Goal: Transaction & Acquisition: Purchase product/service

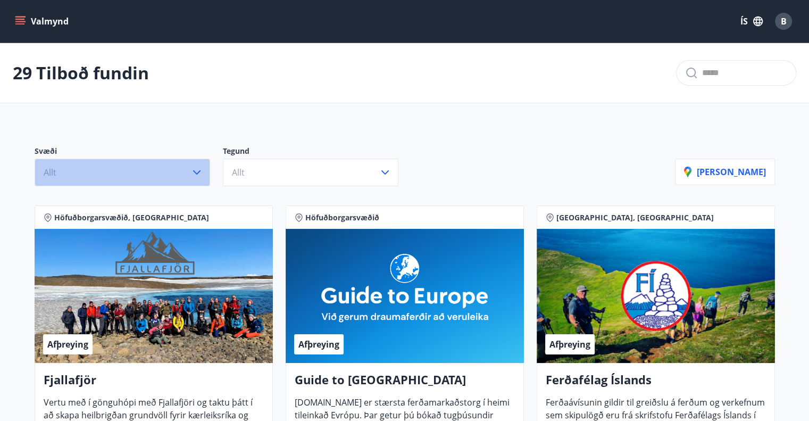
click at [197, 171] on icon "button" at bounding box center [196, 172] width 13 height 13
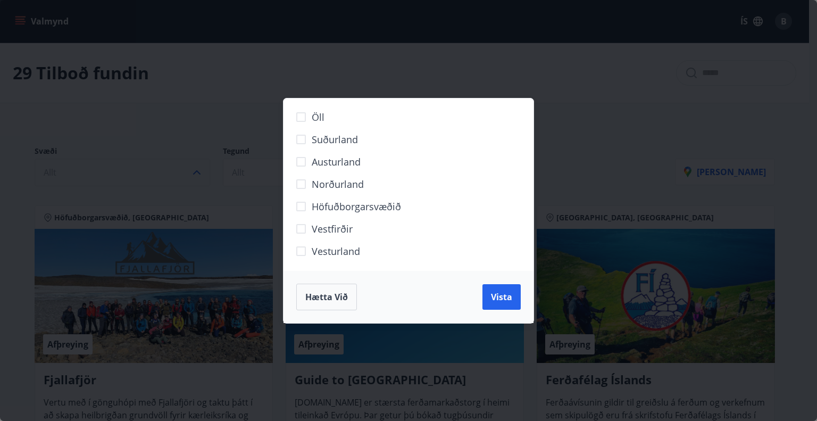
click at [345, 204] on span "Höfuðborgarsvæðið" at bounding box center [356, 206] width 89 height 14
click at [504, 295] on span "Vista" at bounding box center [501, 297] width 21 height 12
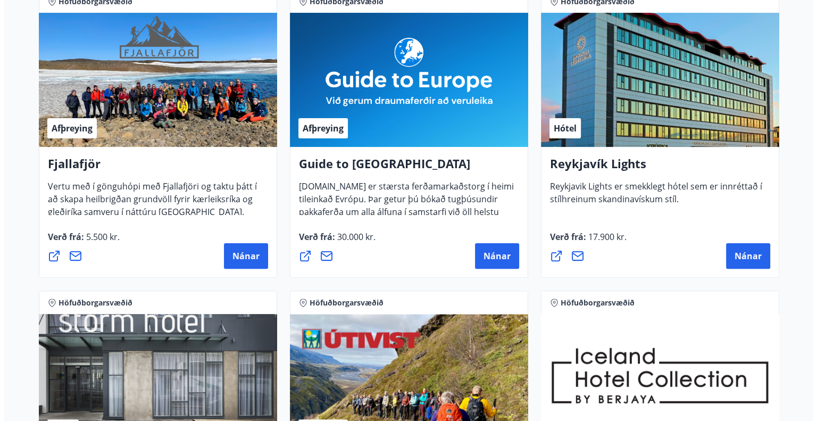
scroll to position [239, 0]
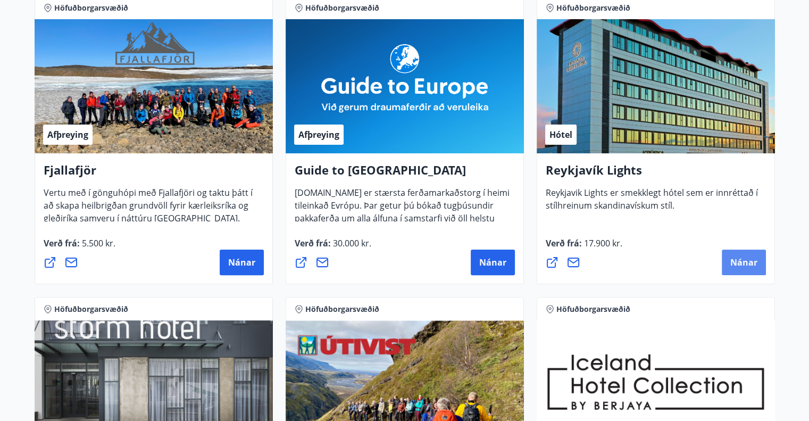
click at [743, 260] on span "Nánar" at bounding box center [743, 262] width 27 height 12
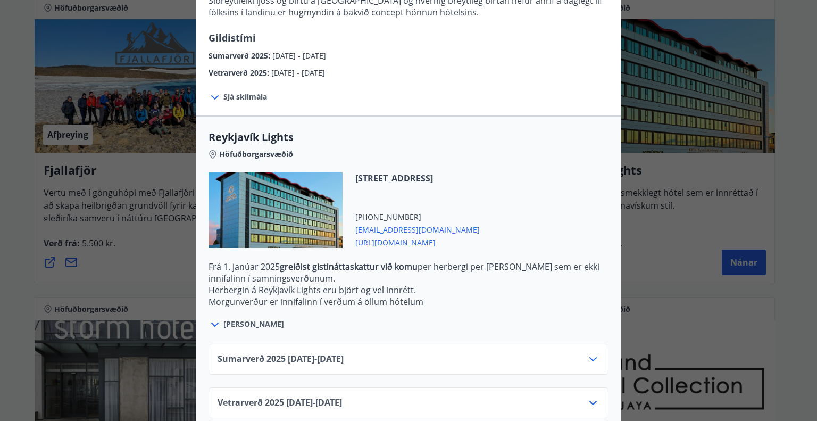
scroll to position [249, 0]
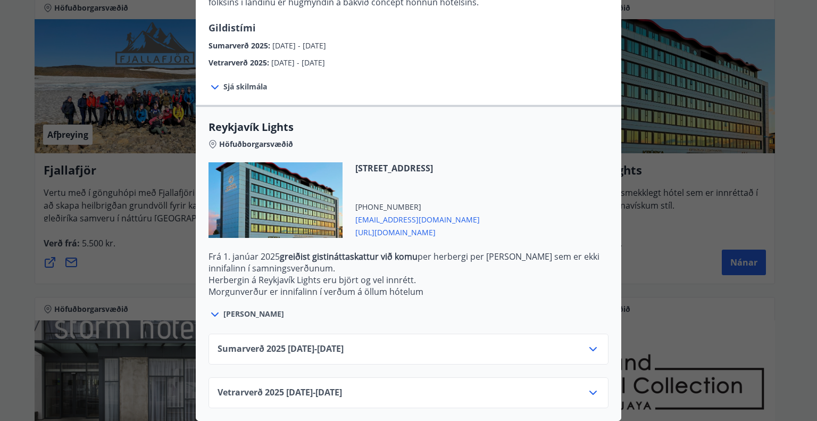
click at [592, 347] on icon at bounding box center [592, 349] width 7 height 4
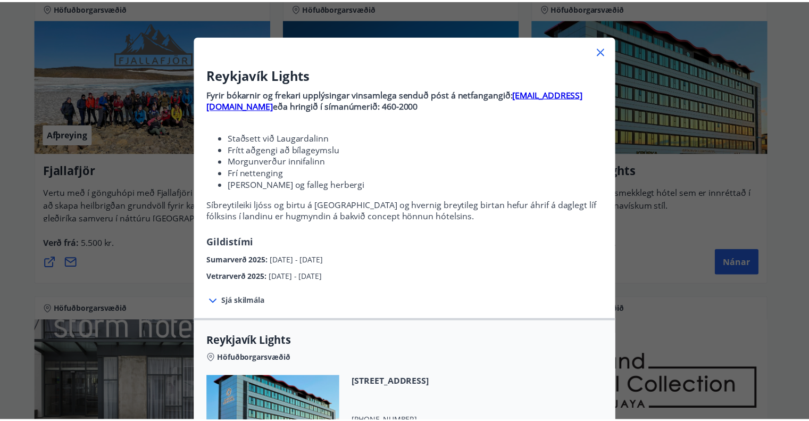
scroll to position [0, 0]
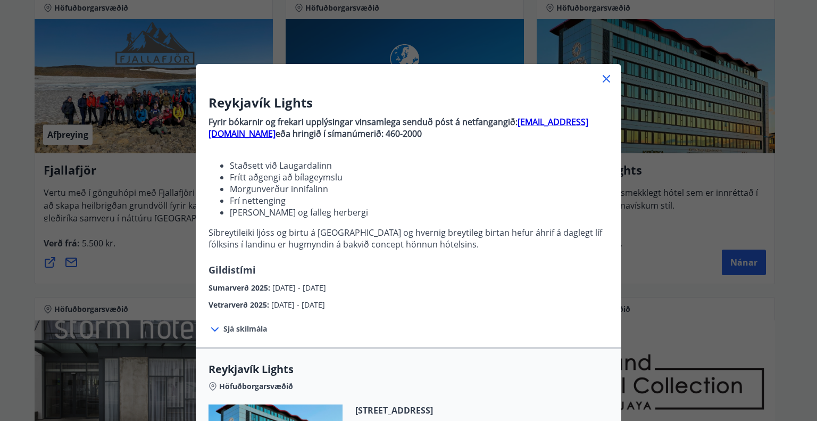
click at [601, 74] on icon at bounding box center [606, 78] width 13 height 13
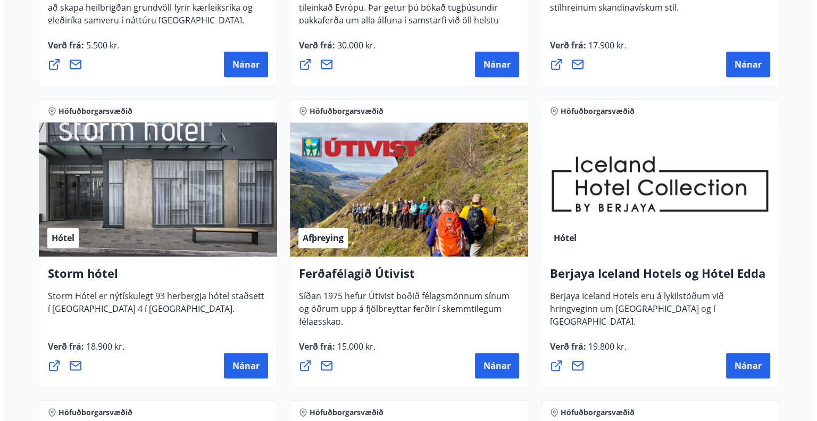
scroll to position [505, 0]
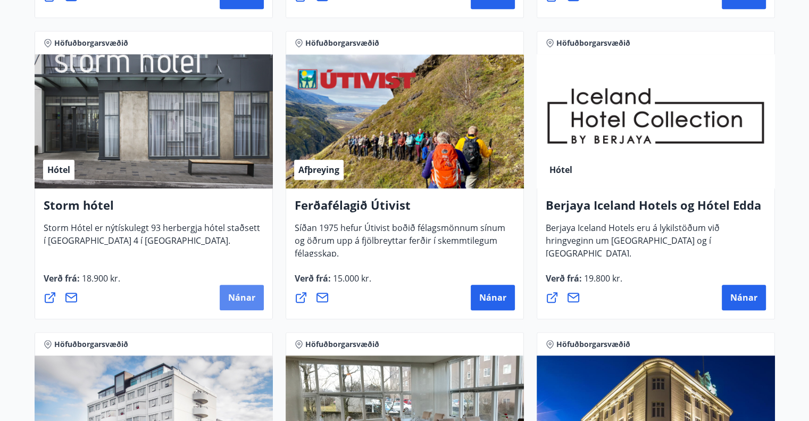
click at [237, 290] on button "Nánar" at bounding box center [242, 298] width 44 height 26
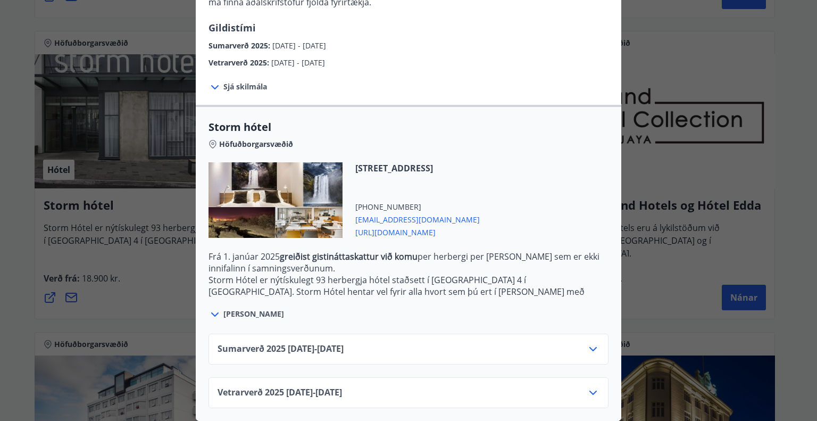
scroll to position [173, 0]
click at [589, 347] on icon at bounding box center [592, 349] width 7 height 4
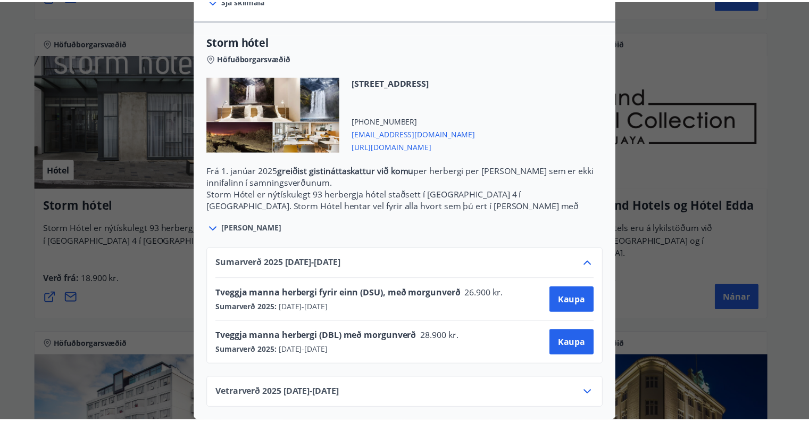
scroll to position [0, 0]
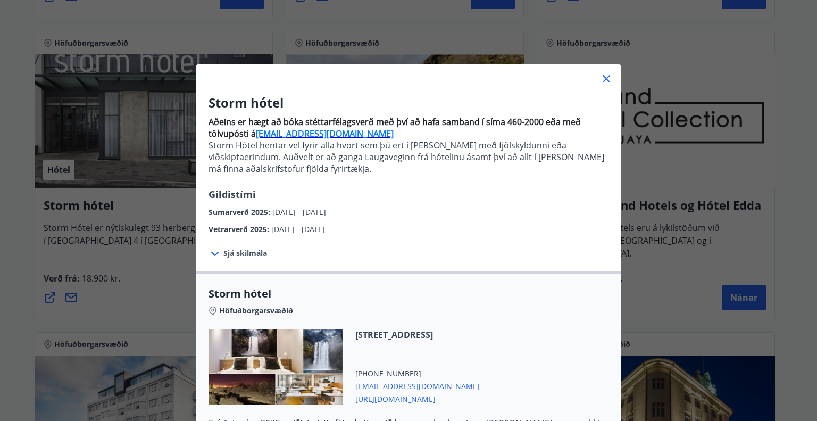
click at [605, 73] on icon at bounding box center [606, 78] width 13 height 13
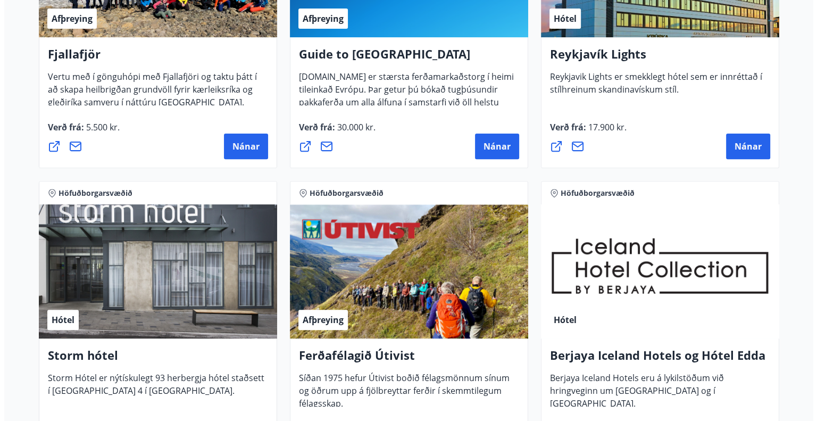
scroll to position [346, 0]
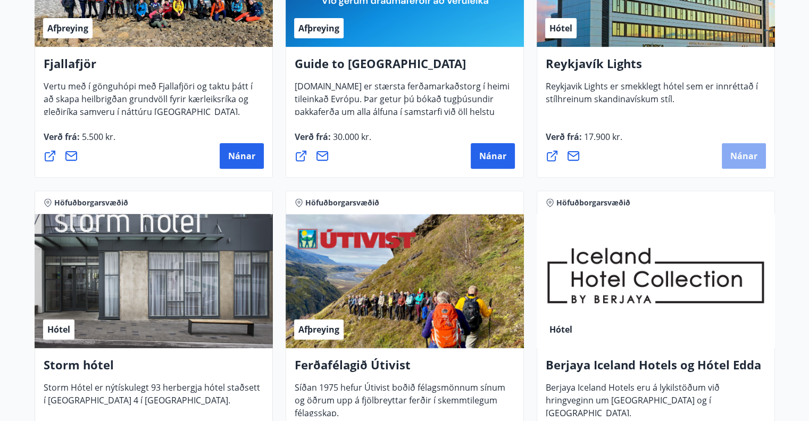
click at [745, 153] on span "Nánar" at bounding box center [743, 156] width 27 height 12
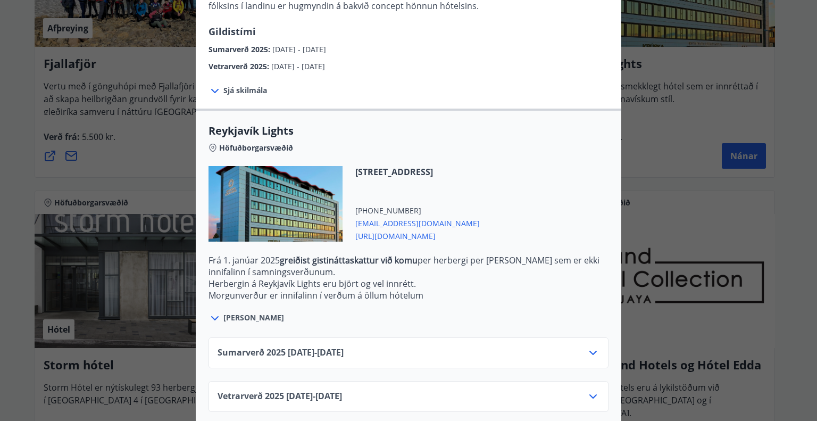
scroll to position [249, 0]
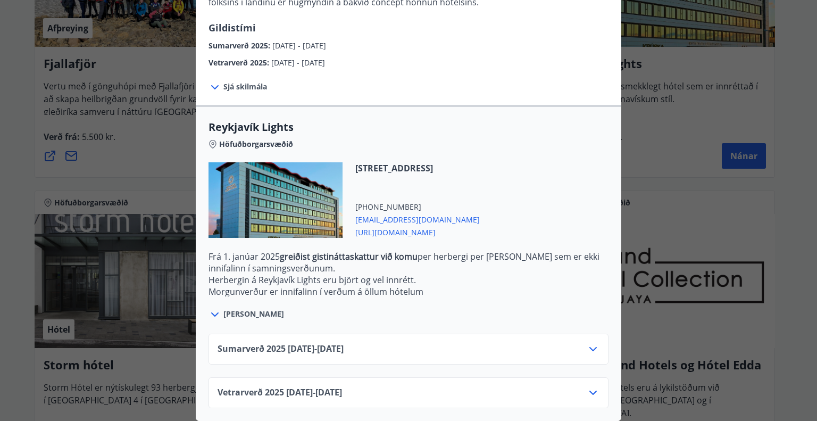
click at [587, 343] on icon at bounding box center [593, 349] width 13 height 13
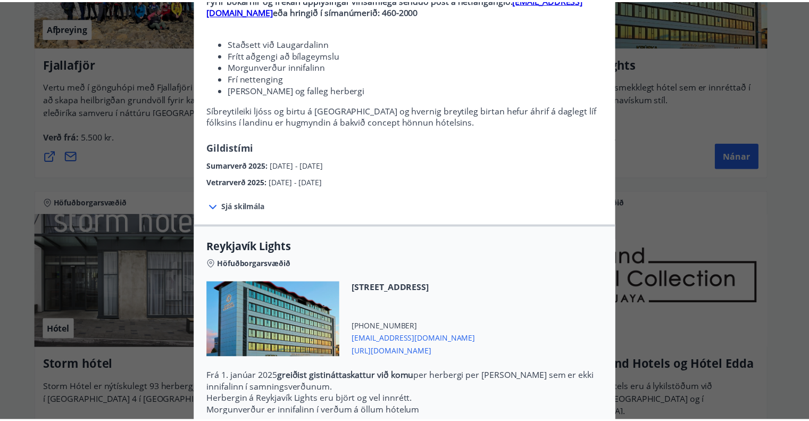
scroll to position [0, 0]
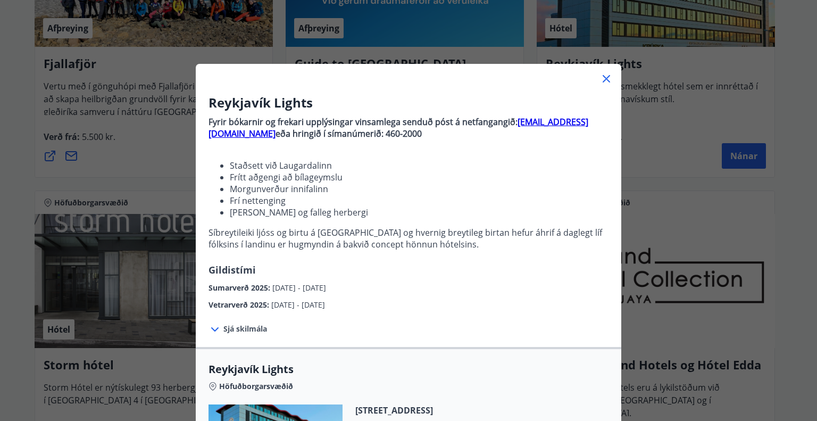
click at [604, 77] on icon at bounding box center [606, 78] width 13 height 13
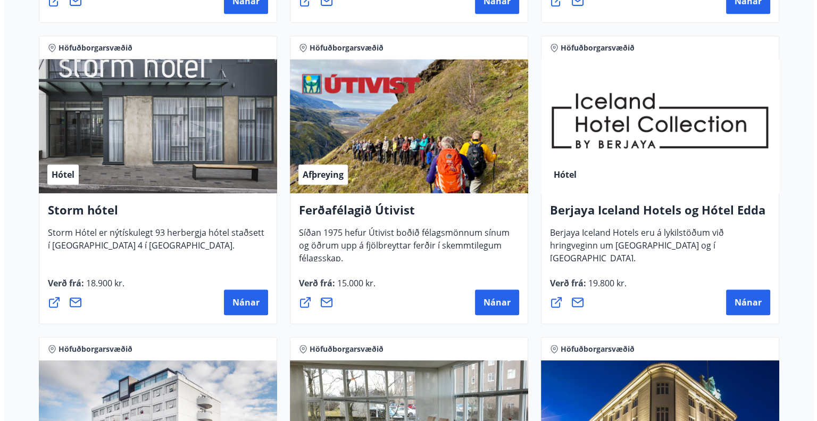
scroll to position [505, 0]
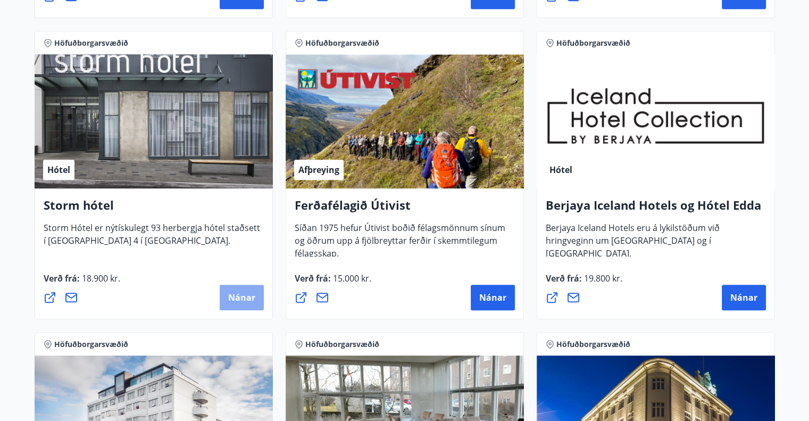
click at [240, 296] on span "Nánar" at bounding box center [241, 298] width 27 height 12
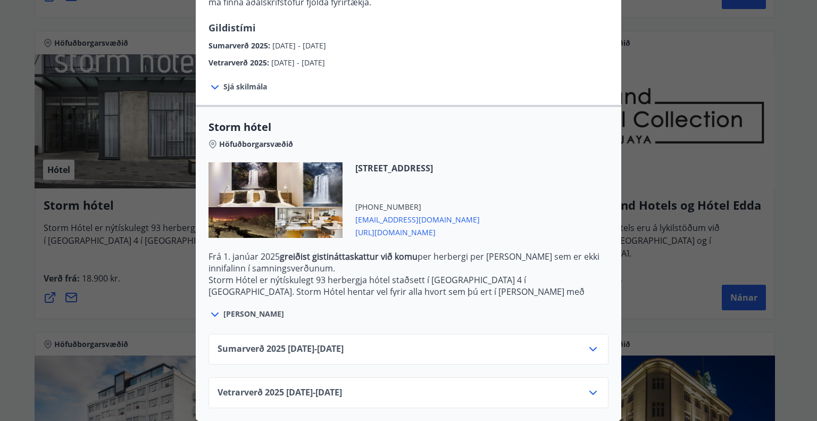
scroll to position [173, 0]
click at [589, 347] on icon at bounding box center [592, 349] width 7 height 4
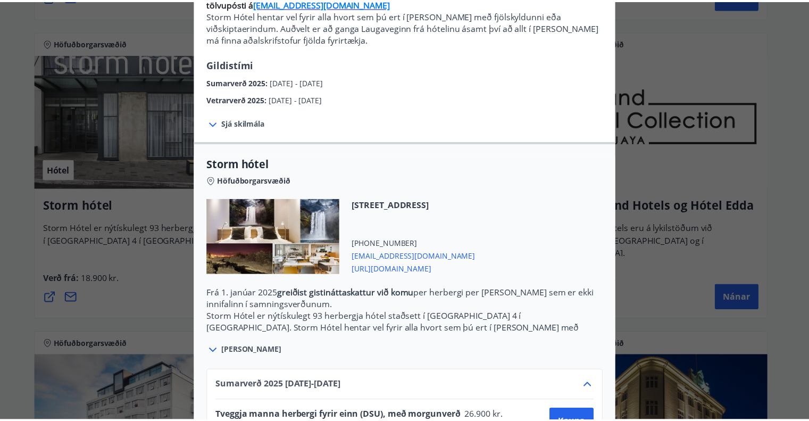
scroll to position [47, 0]
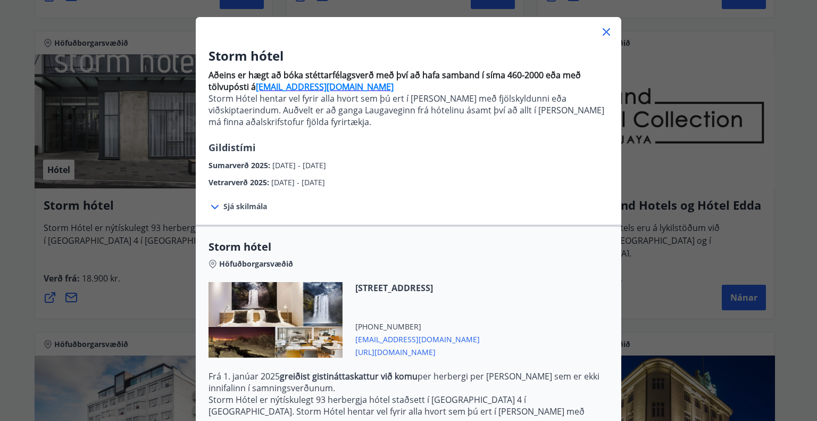
click at [460, 348] on span "https://www.keahotels.is/is/hotelin/storm-hotel" at bounding box center [417, 351] width 124 height 13
click at [603, 33] on icon at bounding box center [606, 31] width 7 height 7
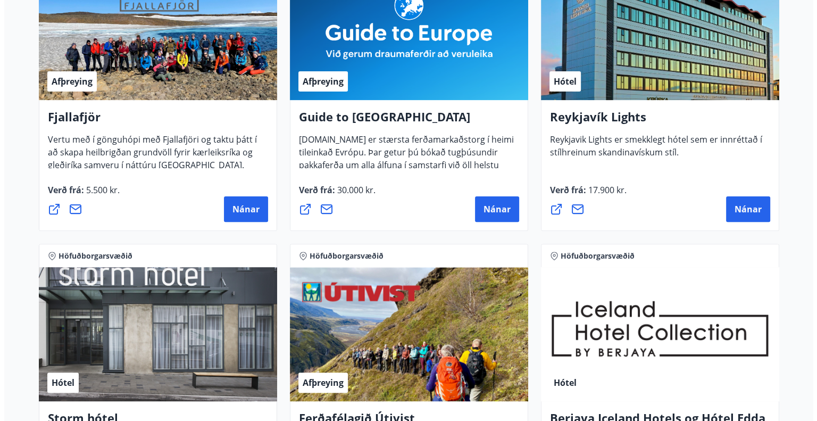
scroll to position [186, 0]
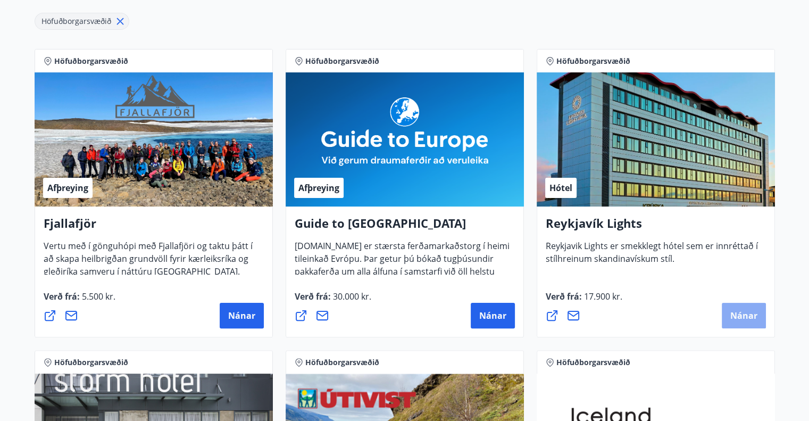
click at [744, 316] on span "Nánar" at bounding box center [743, 316] width 27 height 12
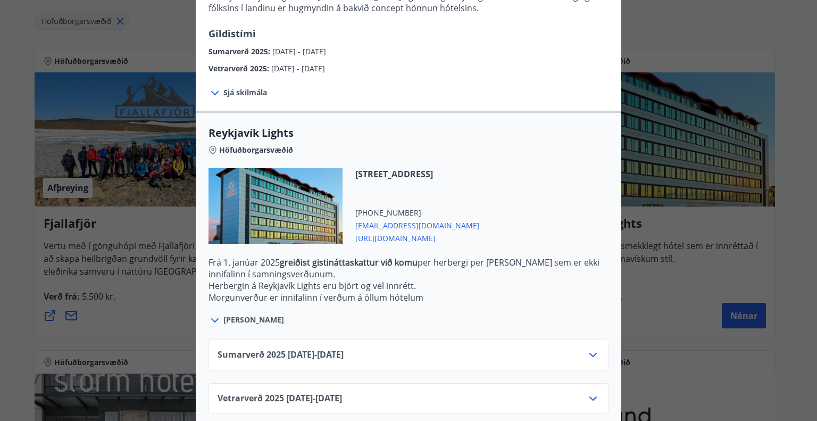
scroll to position [249, 0]
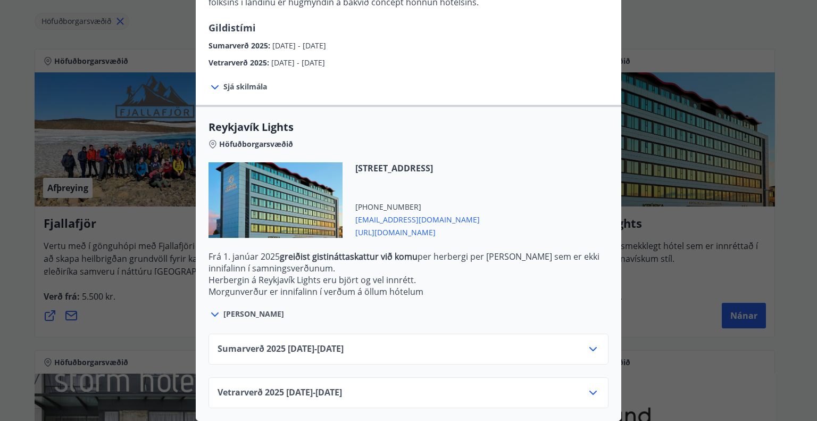
click at [588, 343] on icon at bounding box center [593, 349] width 13 height 13
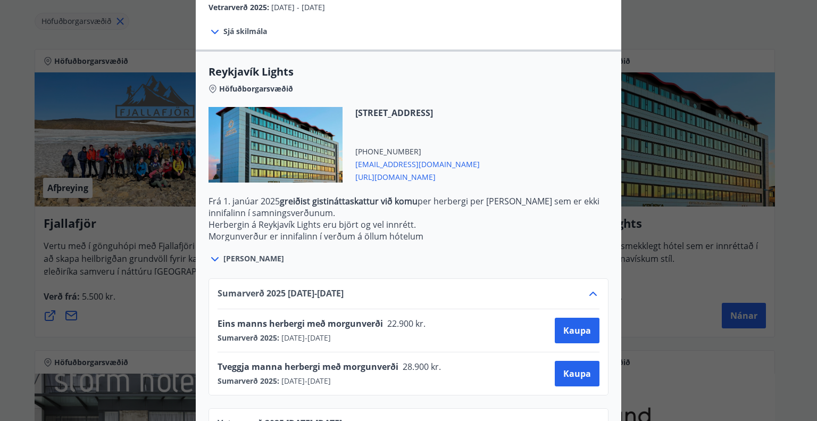
scroll to position [335, 0]
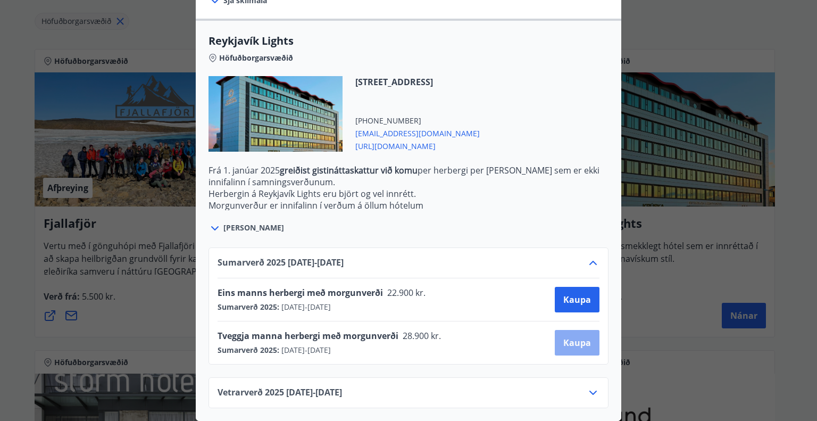
click at [570, 337] on span "Kaupa" at bounding box center [577, 343] width 28 height 12
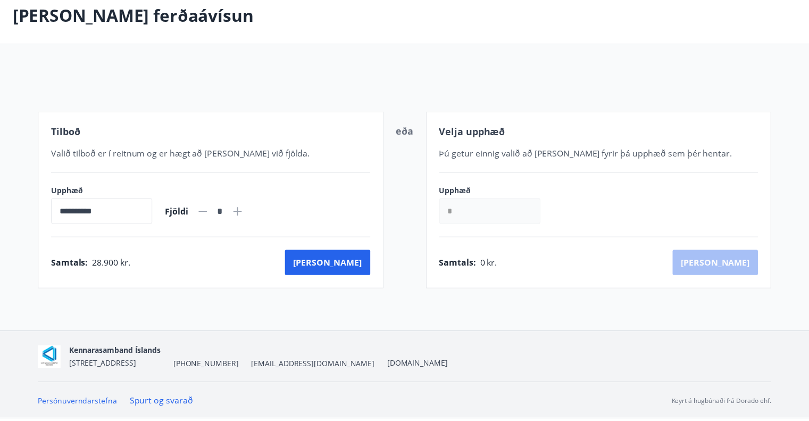
scroll to position [57, 0]
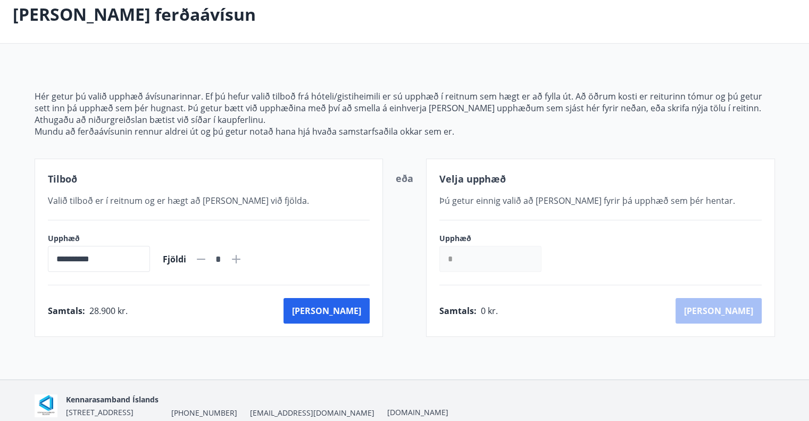
click at [240, 260] on icon at bounding box center [236, 259] width 9 height 9
type input "*"
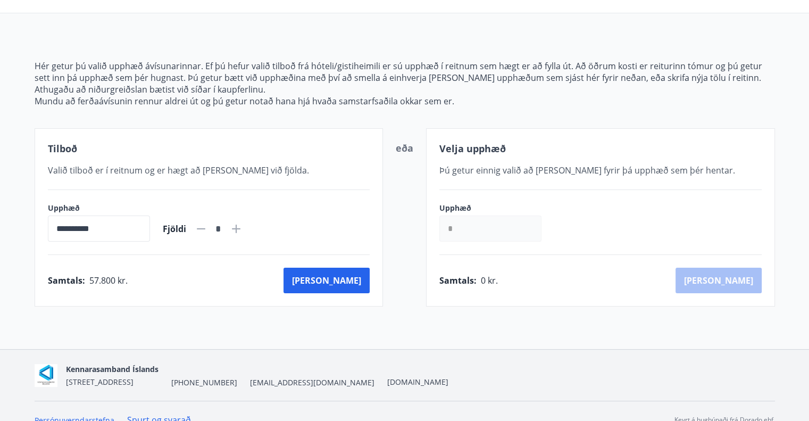
scroll to position [104, 0]
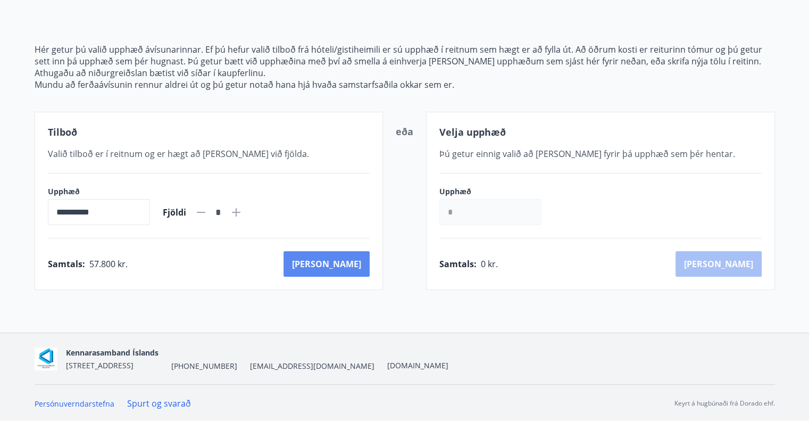
click at [334, 265] on button "Kaup" at bounding box center [327, 264] width 86 height 26
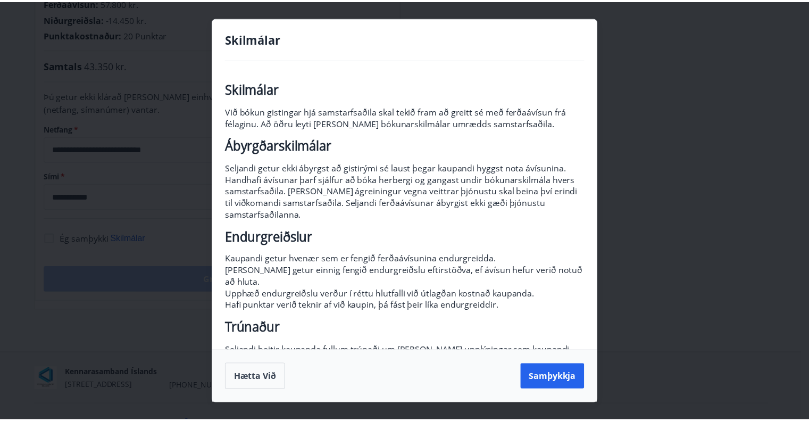
scroll to position [96, 0]
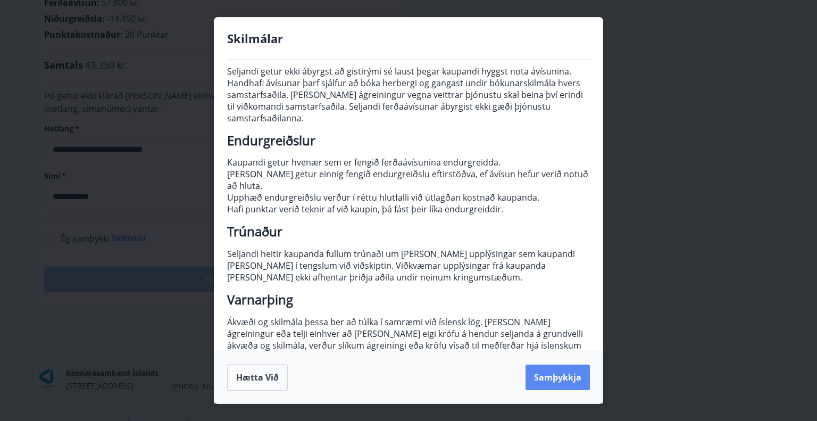
click at [568, 382] on button "Samþykkja" at bounding box center [558, 377] width 64 height 26
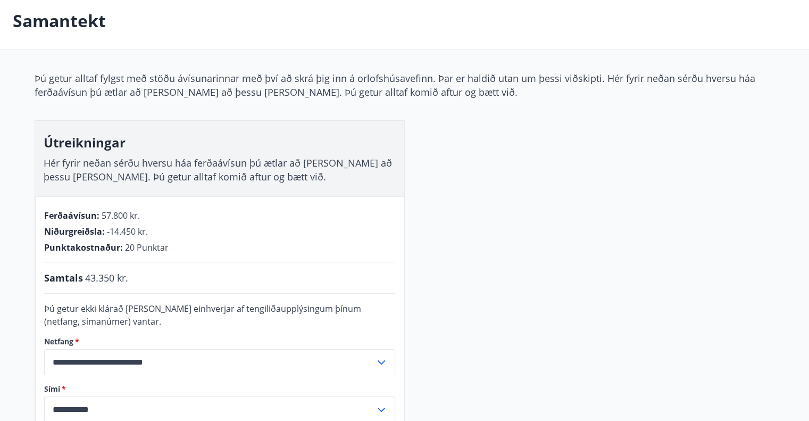
scroll to position [284, 0]
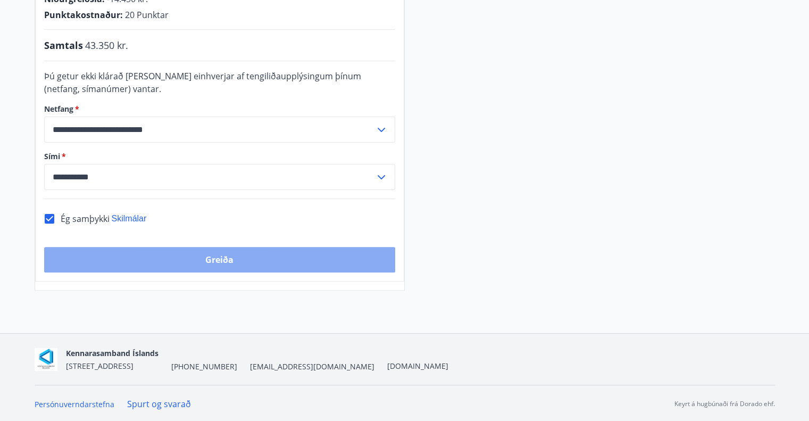
click at [226, 257] on button "Greiða" at bounding box center [219, 260] width 351 height 26
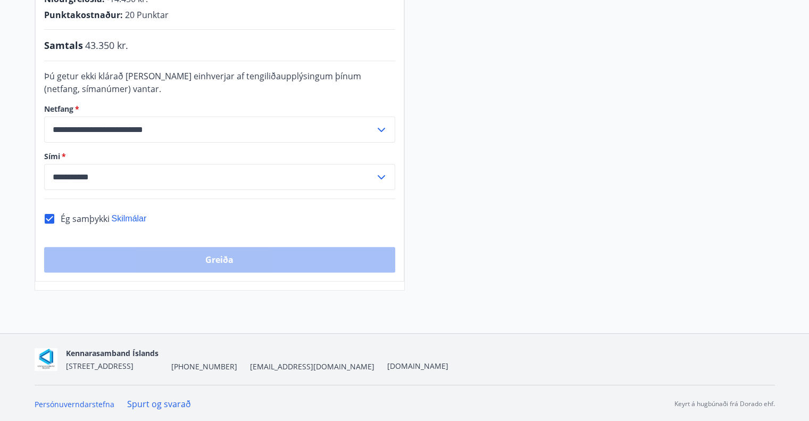
click at [206, 256] on div "Greiða" at bounding box center [219, 260] width 351 height 26
click at [507, 234] on div "**********" at bounding box center [405, 65] width 741 height 452
click at [384, 128] on icon at bounding box center [381, 130] width 7 height 4
click at [384, 127] on icon at bounding box center [381, 129] width 13 height 13
click at [375, 165] on div "**********" at bounding box center [219, 177] width 351 height 26
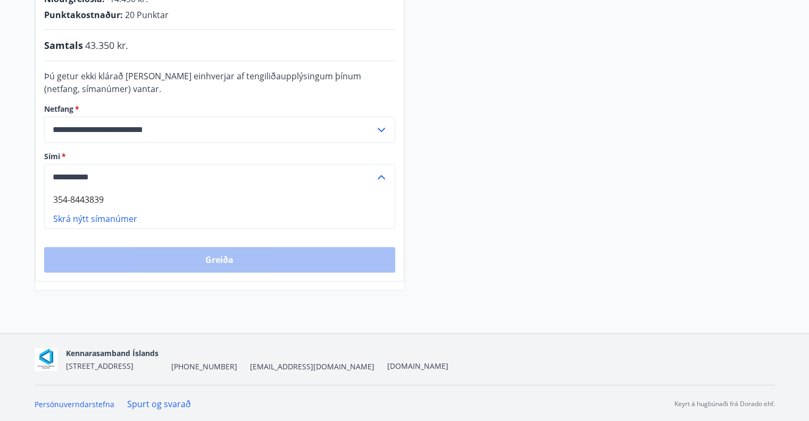
click at [375, 165] on div "**********" at bounding box center [219, 177] width 351 height 26
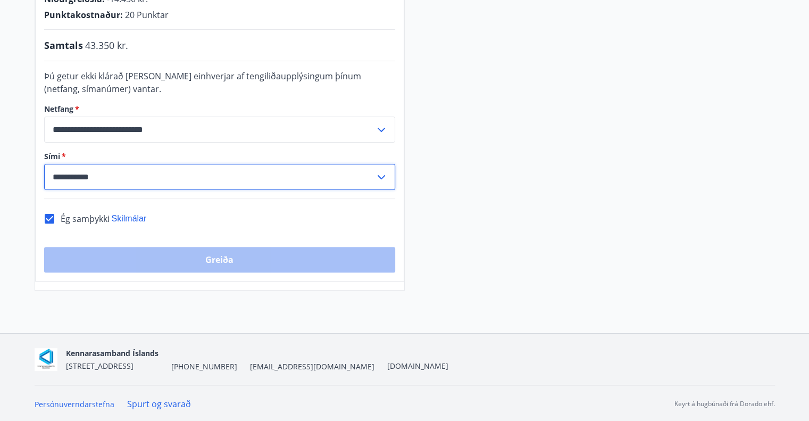
click at [483, 172] on div "**********" at bounding box center [405, 65] width 741 height 452
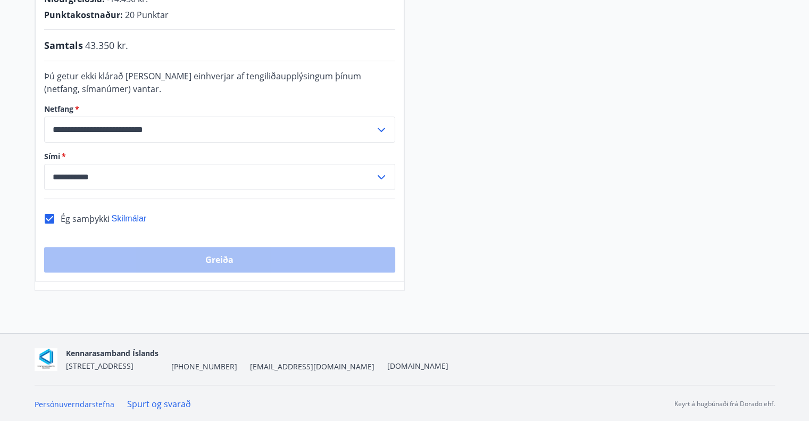
click at [209, 254] on div "Greiða" at bounding box center [219, 260] width 351 height 26
click at [686, 205] on div "**********" at bounding box center [405, 65] width 741 height 452
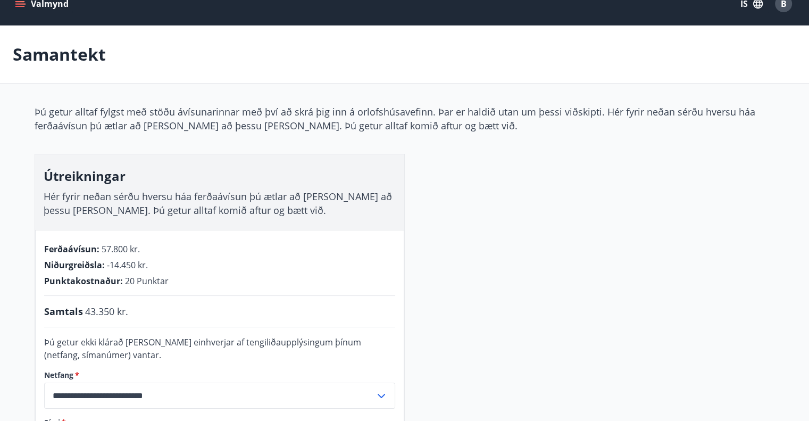
scroll to position [0, 0]
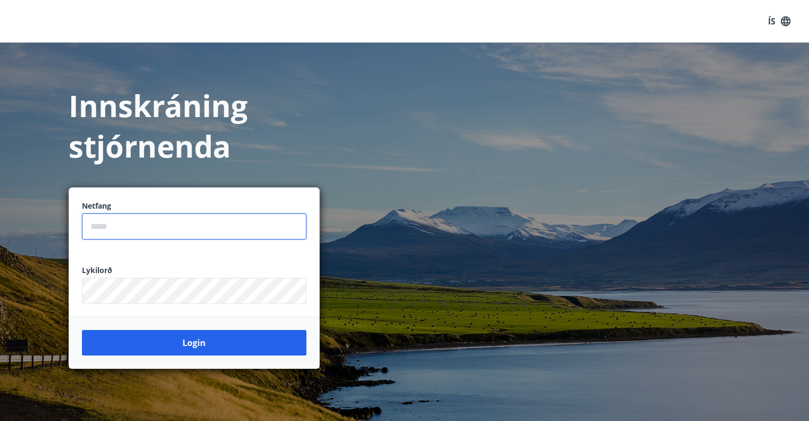
click at [177, 225] on input "email" at bounding box center [194, 226] width 225 height 26
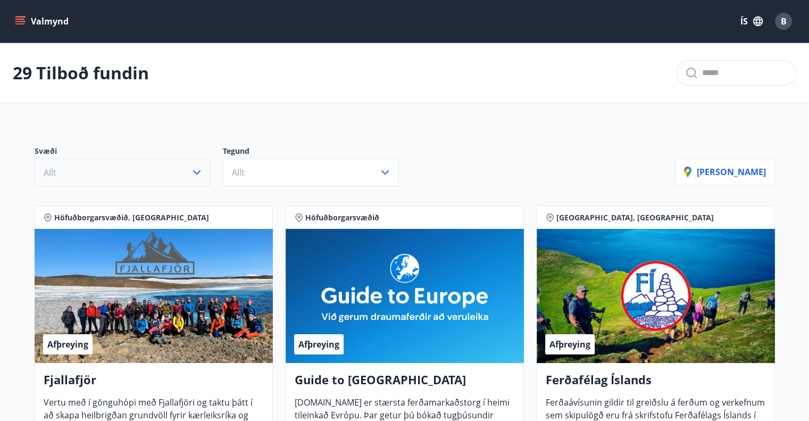
click at [201, 174] on icon "button" at bounding box center [196, 172] width 13 height 13
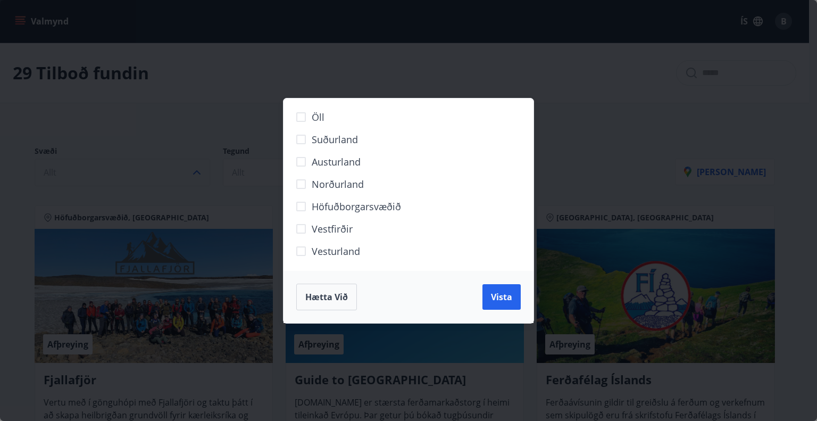
click at [350, 206] on span "Höfuðborgarsvæðið" at bounding box center [356, 206] width 89 height 14
drag, startPoint x: 496, startPoint y: 294, endPoint x: 496, endPoint y: 254, distance: 39.9
click at [496, 294] on span "Vista" at bounding box center [501, 297] width 21 height 12
